Goal: Information Seeking & Learning: Learn about a topic

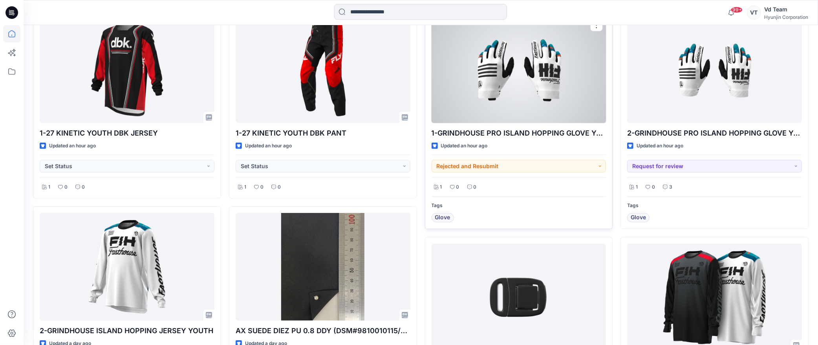
scroll to position [261, 0]
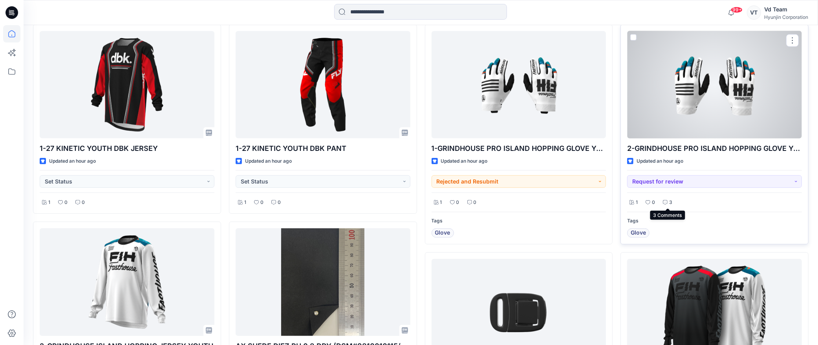
click at [672, 204] on div "3" at bounding box center [667, 202] width 14 height 10
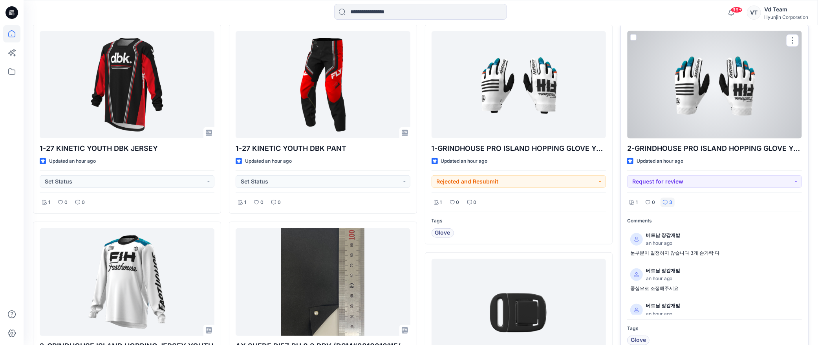
click at [712, 107] on div at bounding box center [714, 84] width 175 height 107
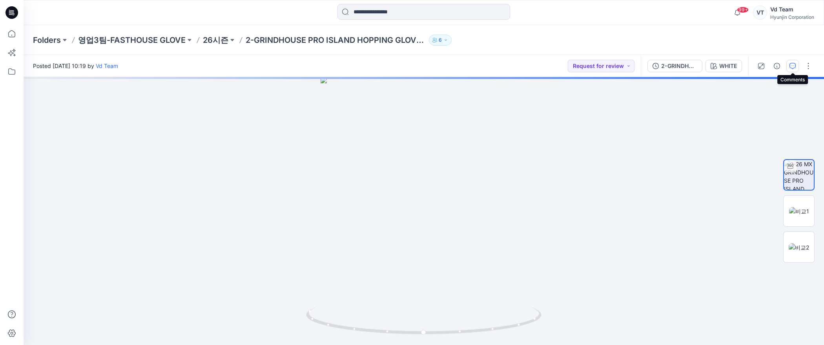
click at [787, 66] on button "button" at bounding box center [793, 66] width 13 height 13
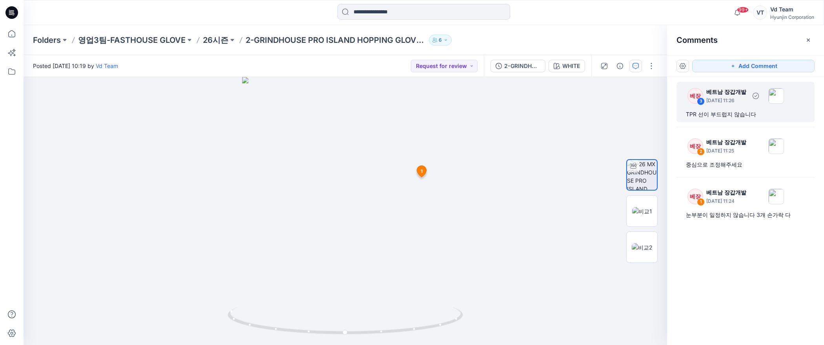
click at [700, 119] on div "TPR 선이 부드럽지 않습니다" at bounding box center [745, 114] width 119 height 9
click at [697, 101] on div "3" at bounding box center [701, 101] width 8 height 8
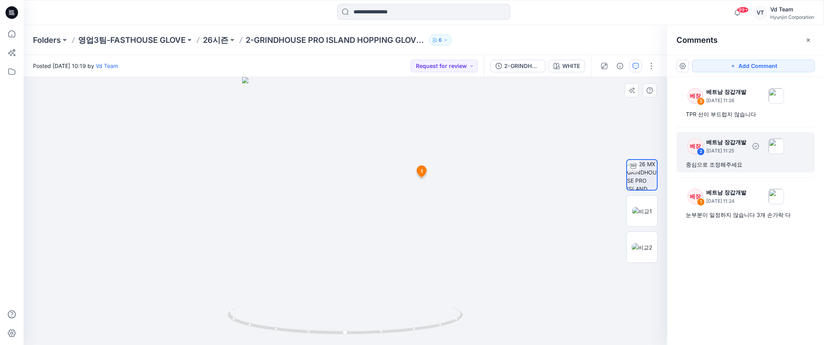
click at [729, 104] on p "[DATE] 11:25" at bounding box center [727, 101] width 40 height 8
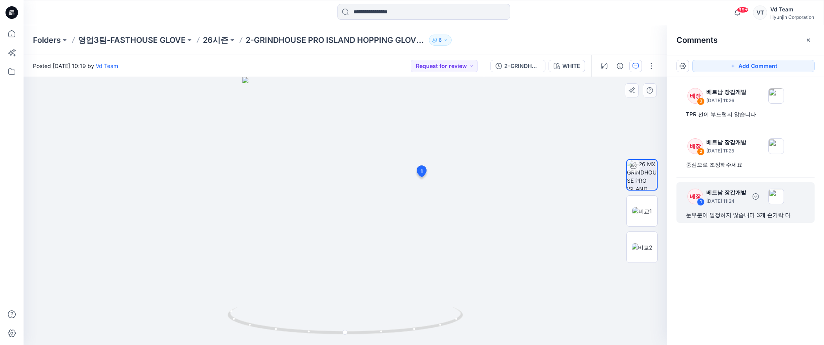
click at [728, 97] on p "베트남 장갑개발" at bounding box center [727, 91] width 40 height 9
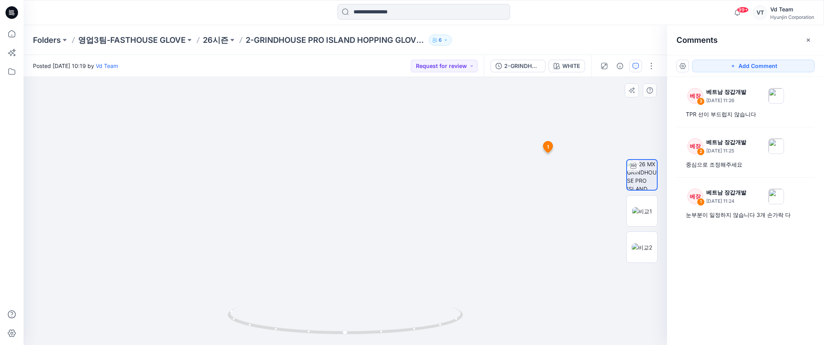
drag, startPoint x: 387, startPoint y: 186, endPoint x: 370, endPoint y: 252, distance: 68.6
click at [370, 252] on img at bounding box center [346, 115] width 550 height 459
drag, startPoint x: 379, startPoint y: 329, endPoint x: 288, endPoint y: 326, distance: 91.5
click at [283, 327] on icon at bounding box center [347, 321] width 238 height 29
drag, startPoint x: 402, startPoint y: 313, endPoint x: 401, endPoint y: 249, distance: 63.6
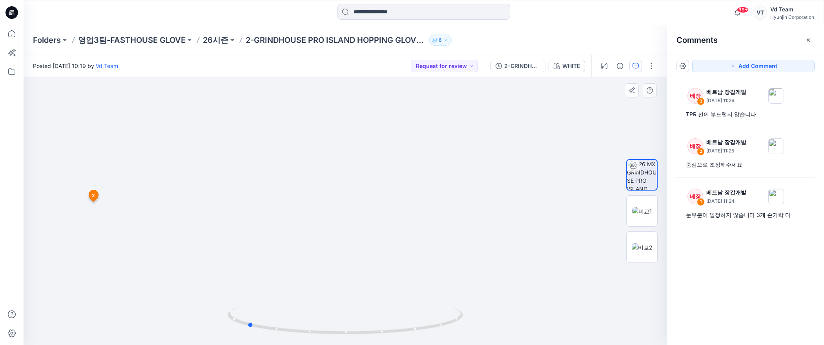
click at [401, 249] on div at bounding box center [346, 211] width 644 height 268
drag, startPoint x: 374, startPoint y: 101, endPoint x: 396, endPoint y: -19, distance: 121.7
click at [396, 0] on html "99+ Notifications Your style 1-27 KINETIC YOUTH DBK JERSEY is ready 1 hours ago…" at bounding box center [412, 172] width 824 height 345
